Goal: Communication & Community: Answer question/provide support

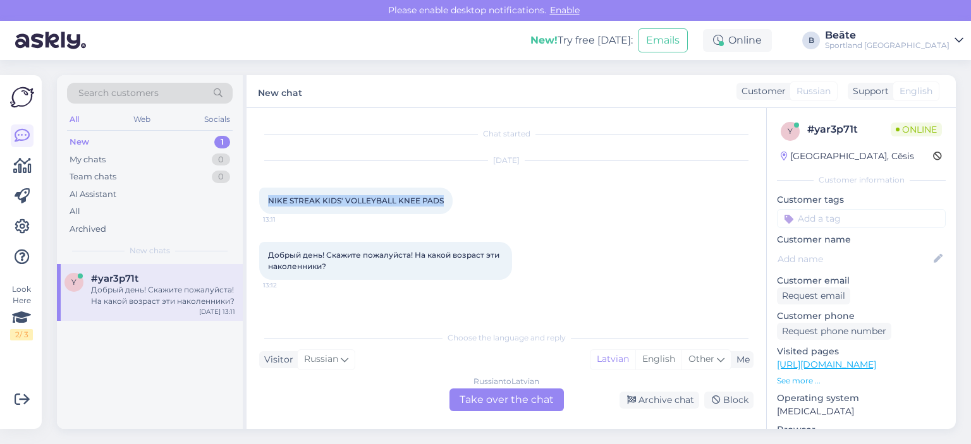
drag, startPoint x: 439, startPoint y: 199, endPoint x: 249, endPoint y: 199, distance: 189.7
click at [249, 199] on div "Chat started [DATE] NIKE STREAK KIDS' VOLLEYBALL KNEE PADS 13:11 Добрый день! С…" at bounding box center [507, 268] width 520 height 321
drag, startPoint x: 279, startPoint y: 195, endPoint x: 608, endPoint y: 229, distance: 330.5
click at [630, 226] on div "[DATE] NIKE STREAK KIDS' VOLLEYBALL KNEE PADS 13:11" at bounding box center [506, 187] width 494 height 81
drag, startPoint x: 307, startPoint y: 265, endPoint x: 257, endPoint y: 255, distance: 50.8
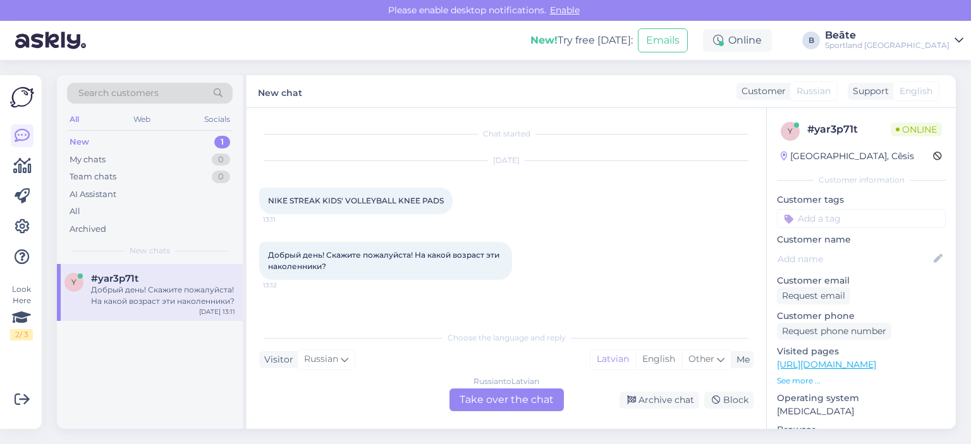
click at [257, 255] on div "Chat started [DATE] NIKE STREAK KIDS' VOLLEYBALL KNEE PADS 13:11 Добрый день! С…" at bounding box center [507, 268] width 520 height 321
copy span "Добрый день! Скажите пожалуйста! На какой возраст эти наколенники?"
drag, startPoint x: 444, startPoint y: 202, endPoint x: 271, endPoint y: 211, distance: 173.5
click at [271, 211] on div "NIKE STREAK KIDS' VOLLEYBALL KNEE PADS 13:11" at bounding box center [355, 201] width 193 height 27
copy span "NIKE STREAK KIDS' VOLLEYBALL KNEE PADS"
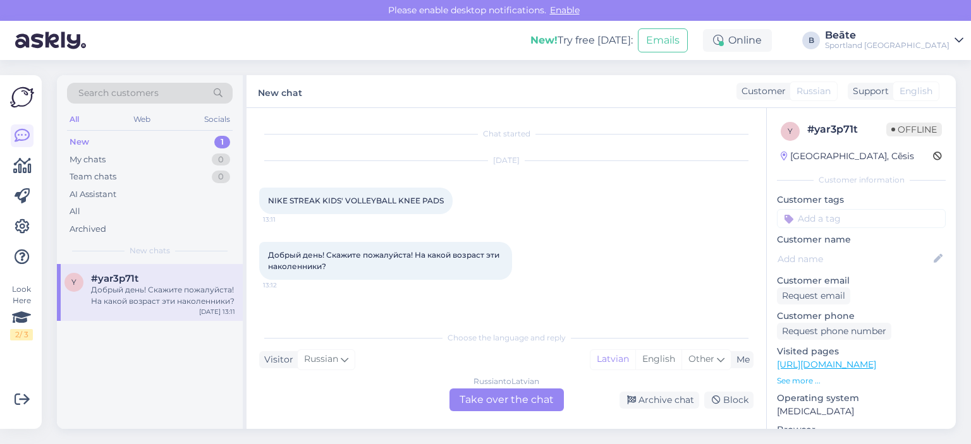
click at [517, 403] on div "Russian to Latvian Take over the chat" at bounding box center [507, 400] width 114 height 23
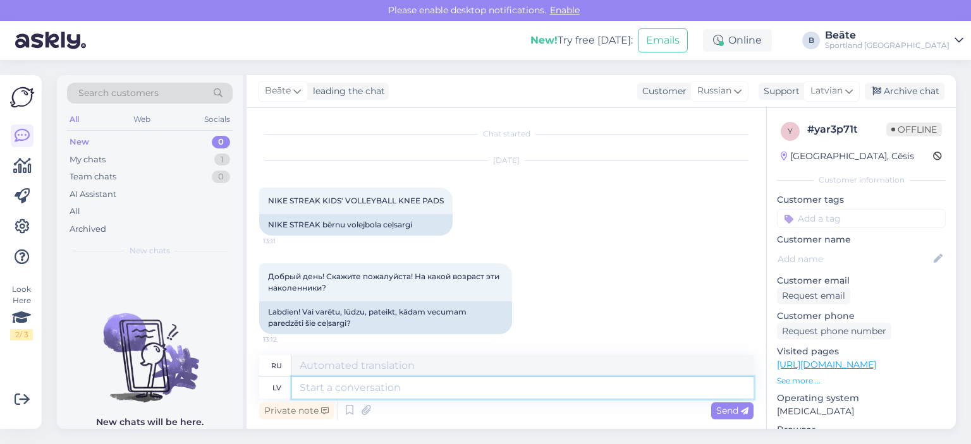
click at [504, 393] on textarea at bounding box center [523, 387] width 462 height 21
click at [721, 85] on span "Russian" at bounding box center [714, 91] width 34 height 14
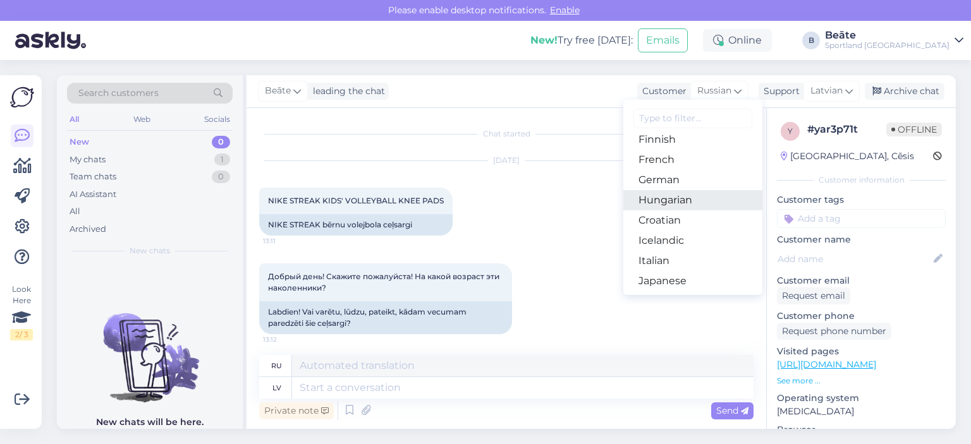
scroll to position [253, 0]
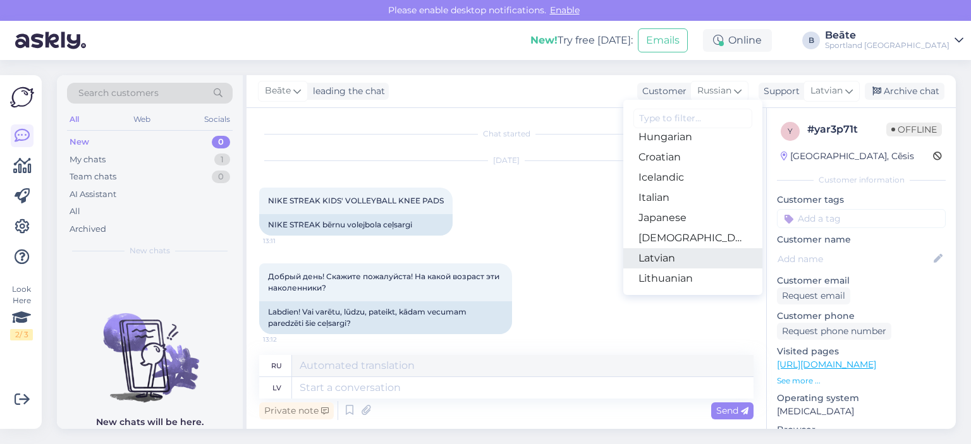
click at [660, 257] on link "Latvian" at bounding box center [692, 258] width 139 height 20
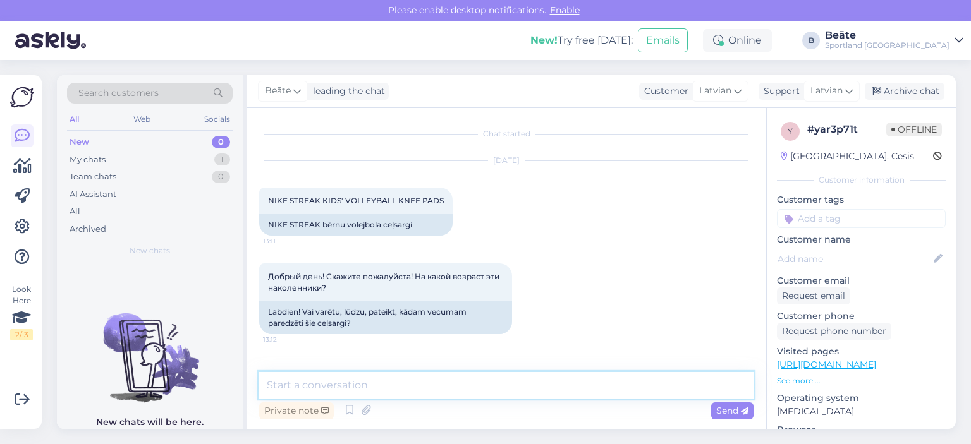
click at [446, 386] on textarea at bounding box center [506, 385] width 494 height 27
paste textarea "27–33 cm"
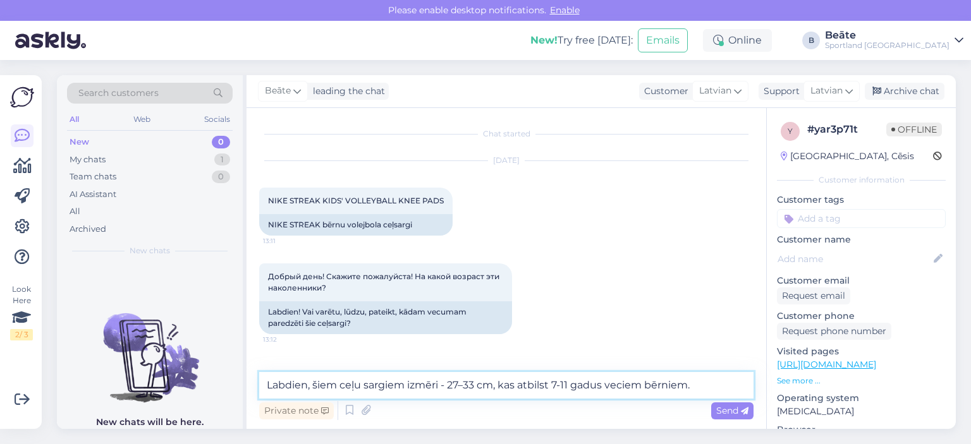
type textarea "Labdien, šiem ceļu sargiem izmēri - 27–33 cm, kas atbilst 7-11 gadus veciem bēr…"
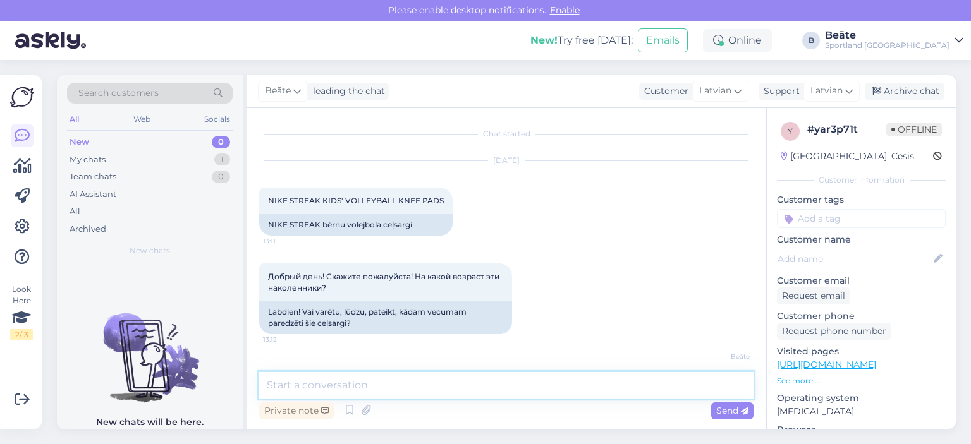
scroll to position [53, 0]
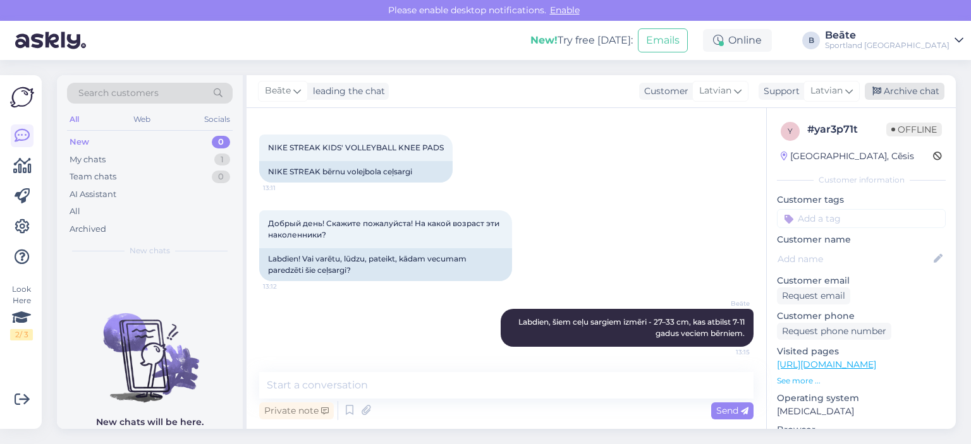
click at [888, 86] on div "Archive chat" at bounding box center [905, 91] width 80 height 17
